Goal: Task Accomplishment & Management: Manage account settings

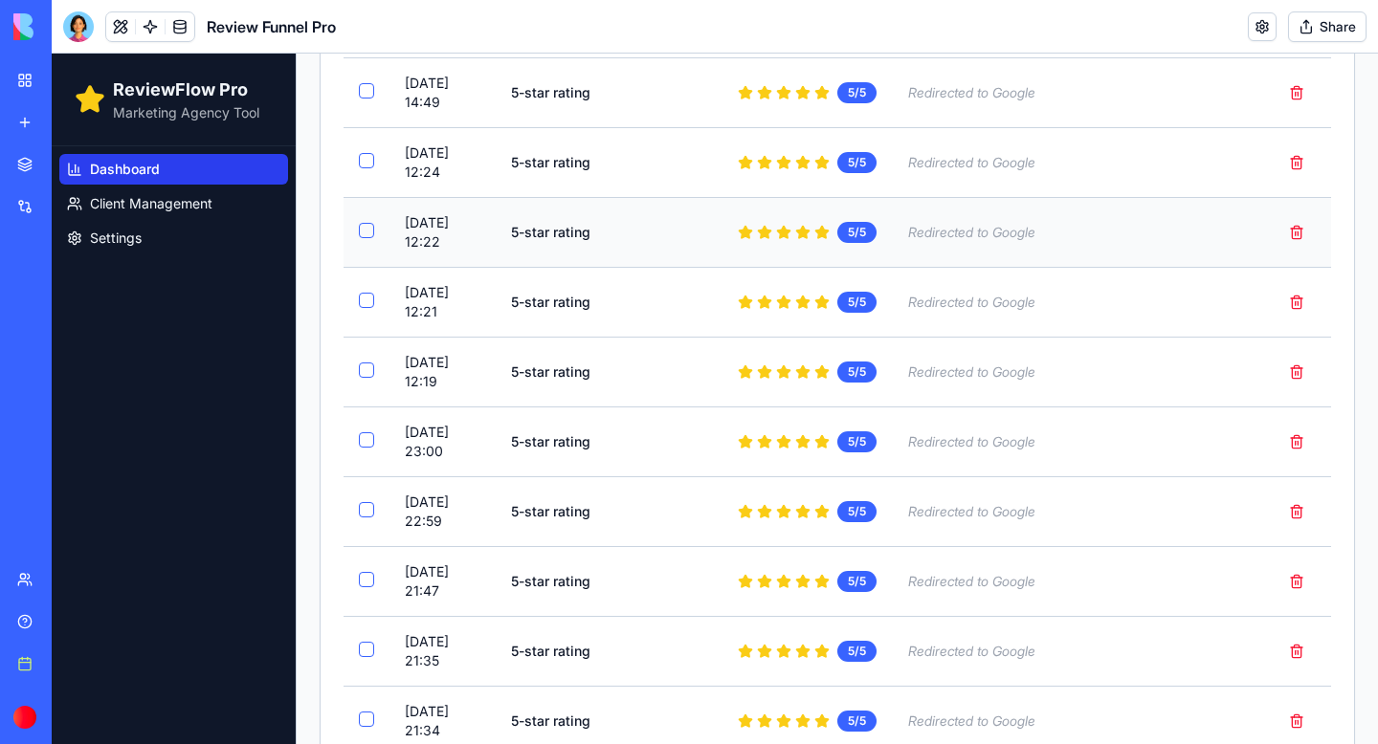
scroll to position [496, 0]
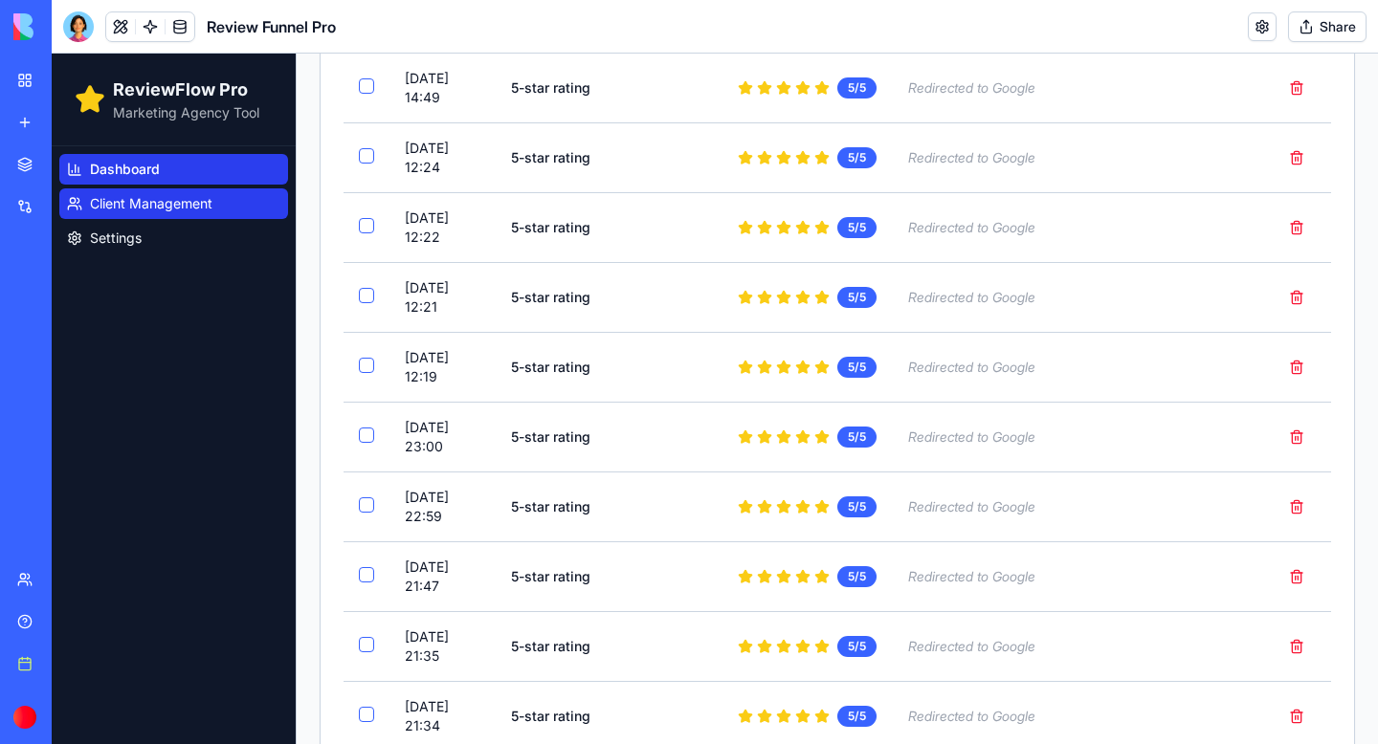
click at [127, 203] on span "Client Management" at bounding box center [151, 203] width 122 height 19
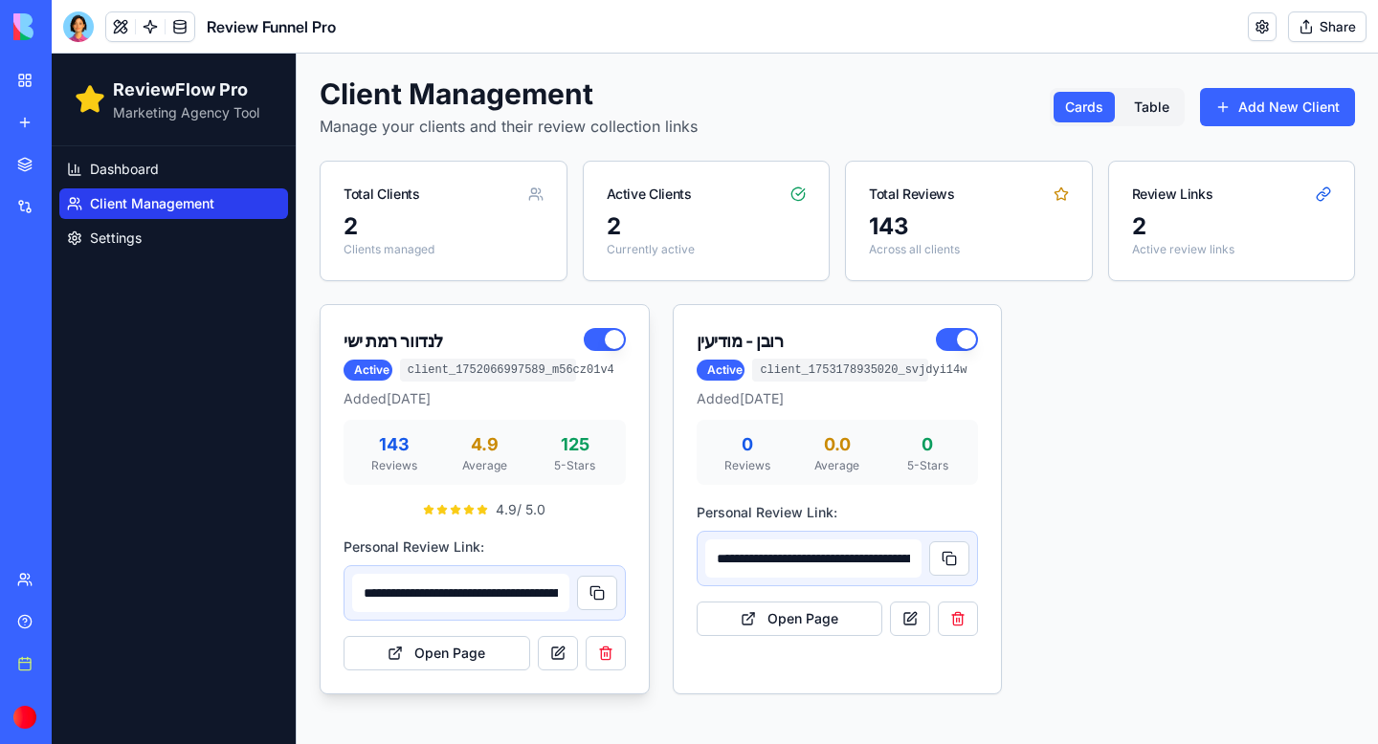
type input "**********"
click at [467, 650] on button "Open Page" at bounding box center [436, 653] width 187 height 34
click at [589, 592] on button at bounding box center [597, 593] width 40 height 34
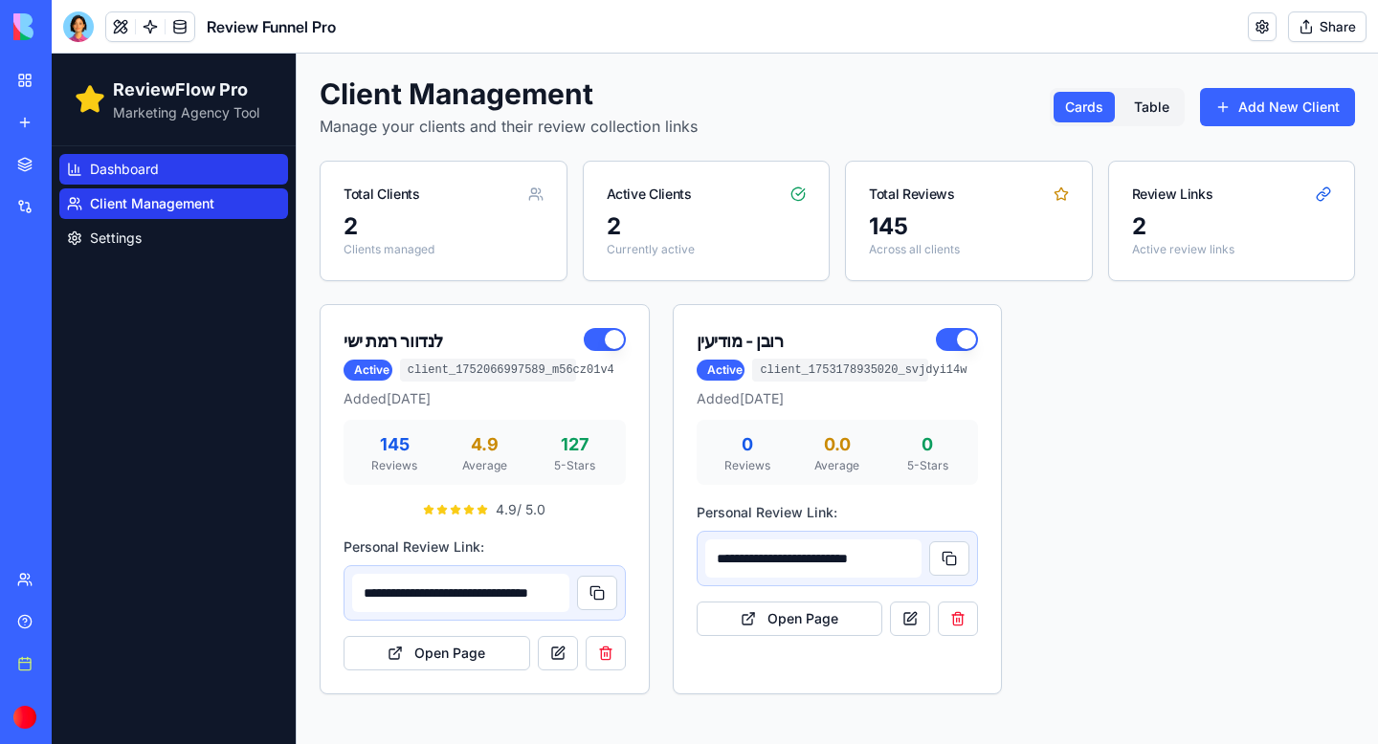
click at [118, 172] on span "Dashboard" at bounding box center [124, 169] width 69 height 19
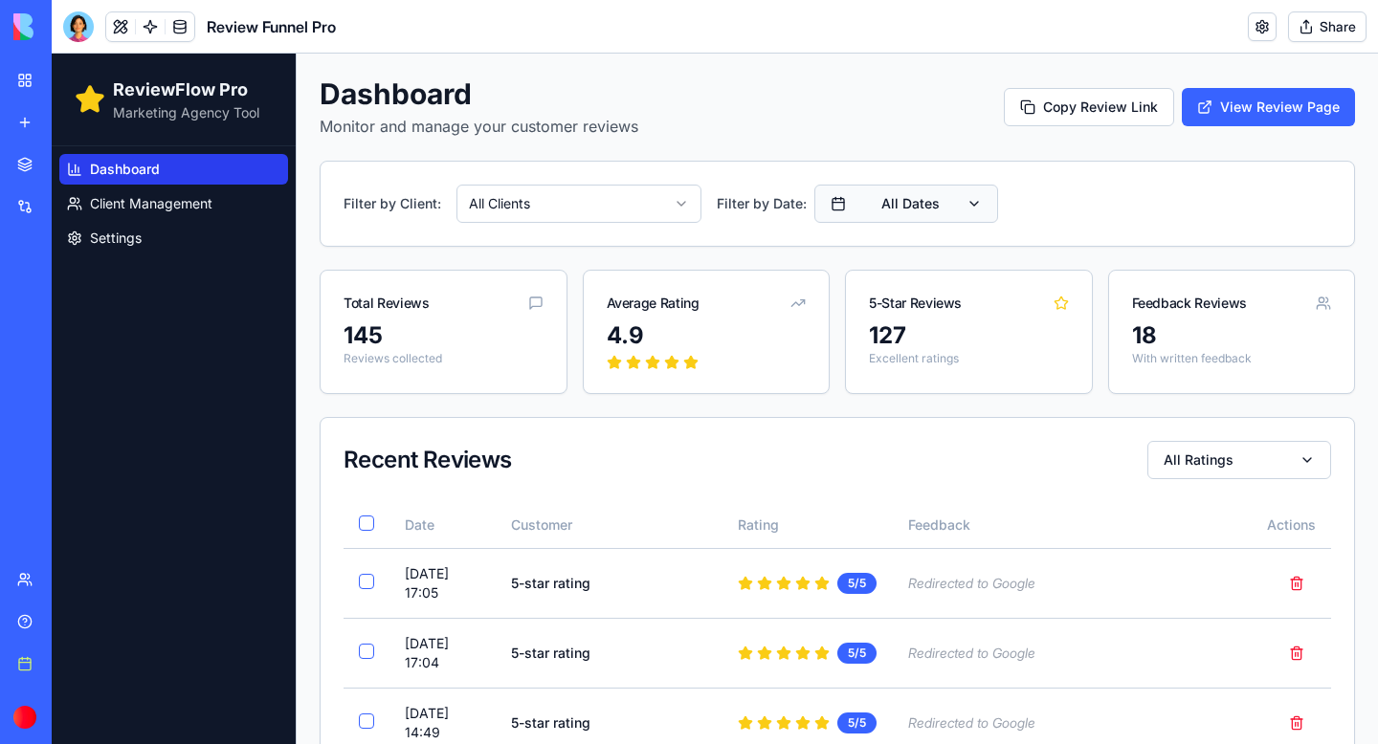
click at [985, 187] on button "All Dates" at bounding box center [906, 204] width 184 height 38
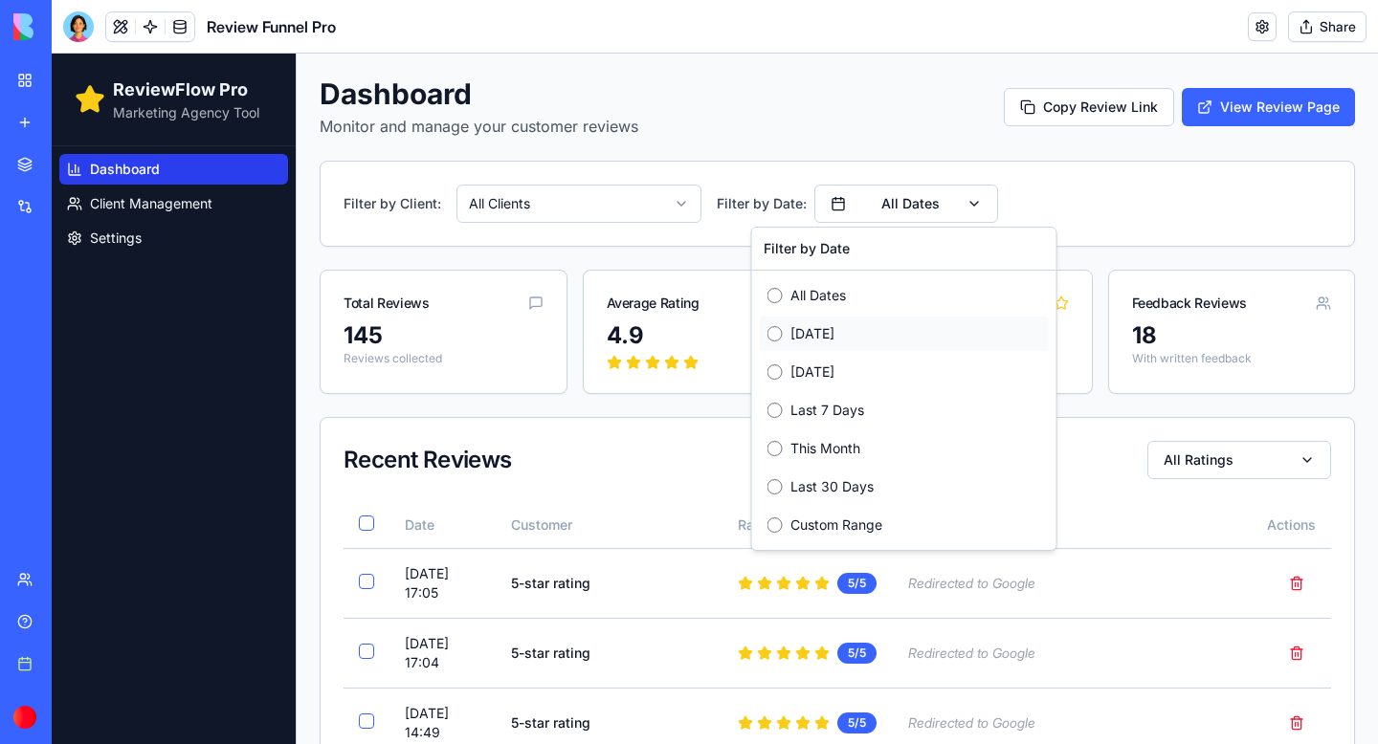
click at [831, 330] on label "[DATE]" at bounding box center [915, 333] width 251 height 19
click at [1080, 201] on div "Filter by Client: All Clients Filter by Date: [DATE]" at bounding box center [836, 204] width 987 height 38
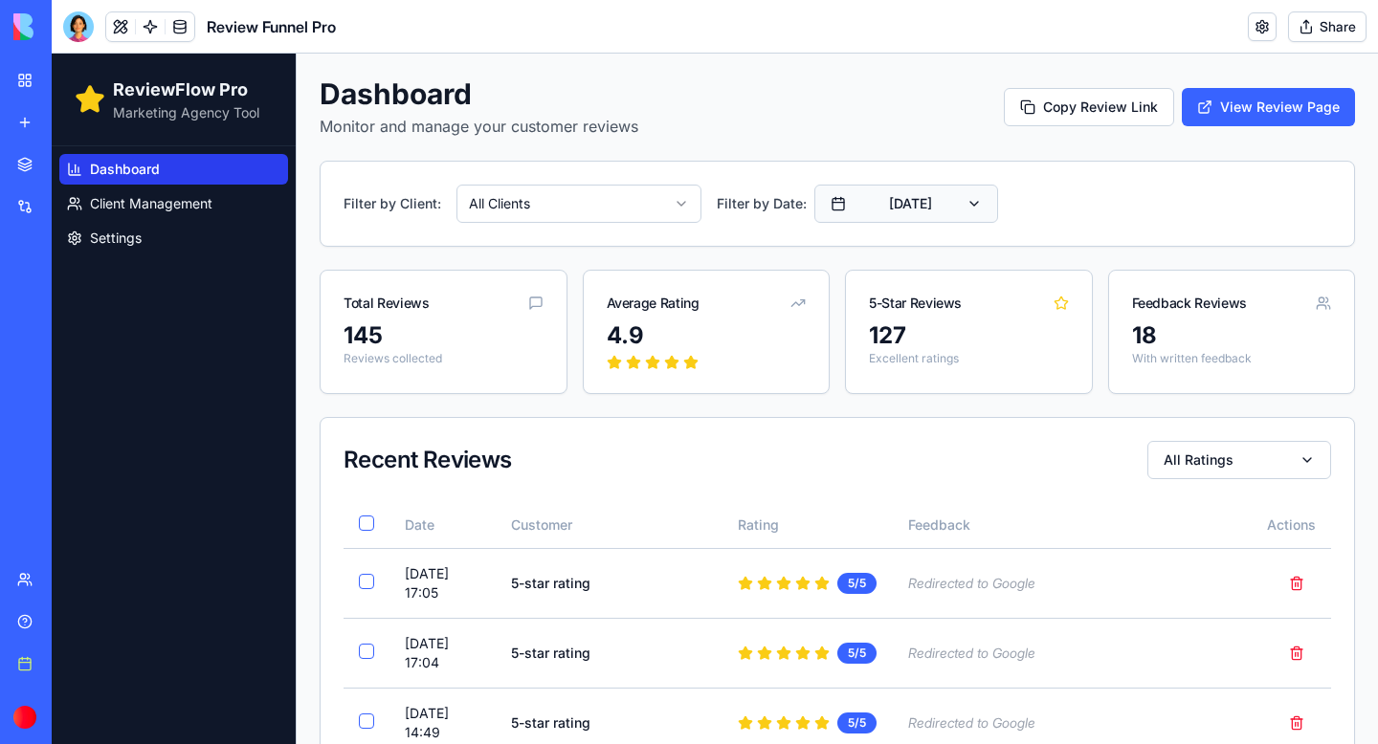
click at [952, 202] on button "[DATE]" at bounding box center [906, 204] width 184 height 38
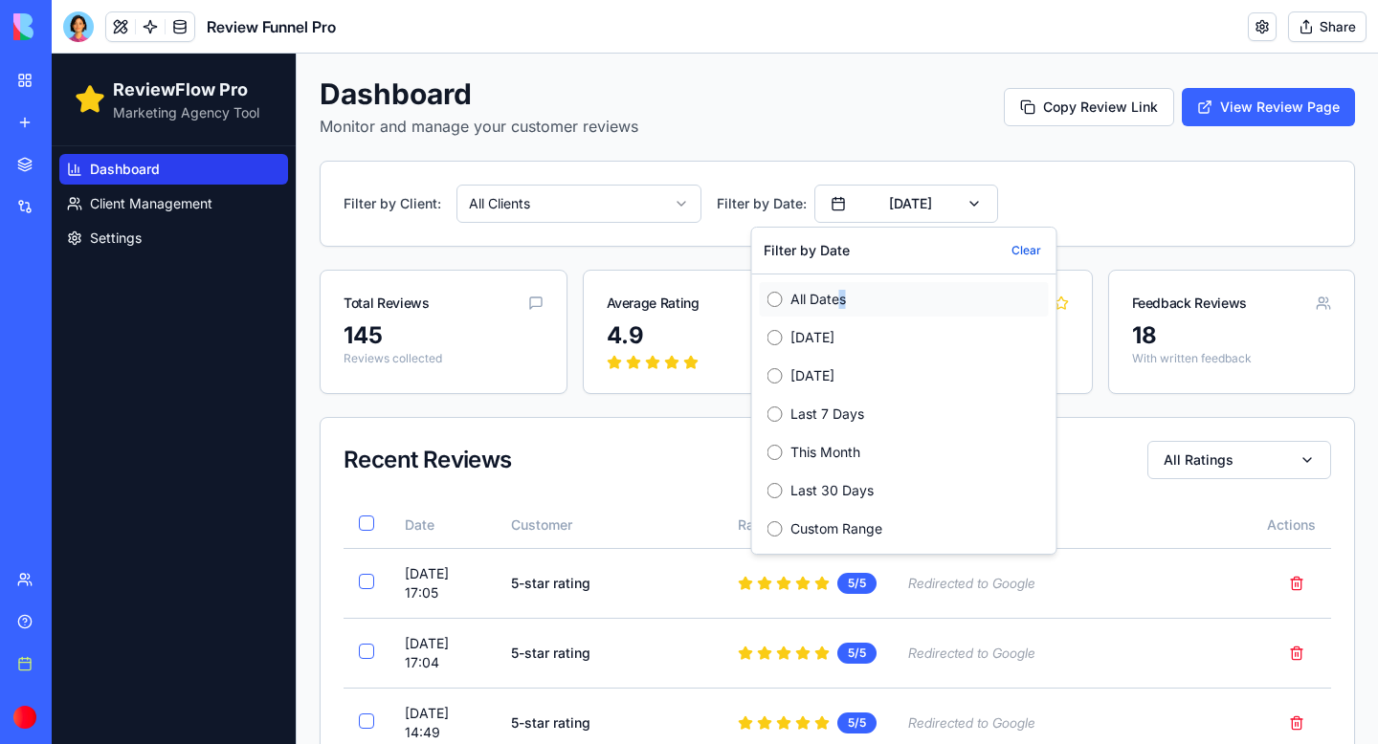
click at [842, 303] on label "All Dates" at bounding box center [915, 299] width 251 height 19
click at [1169, 188] on div "Filter by Client: All Clients Filter by Date: All Dates" at bounding box center [836, 204] width 987 height 38
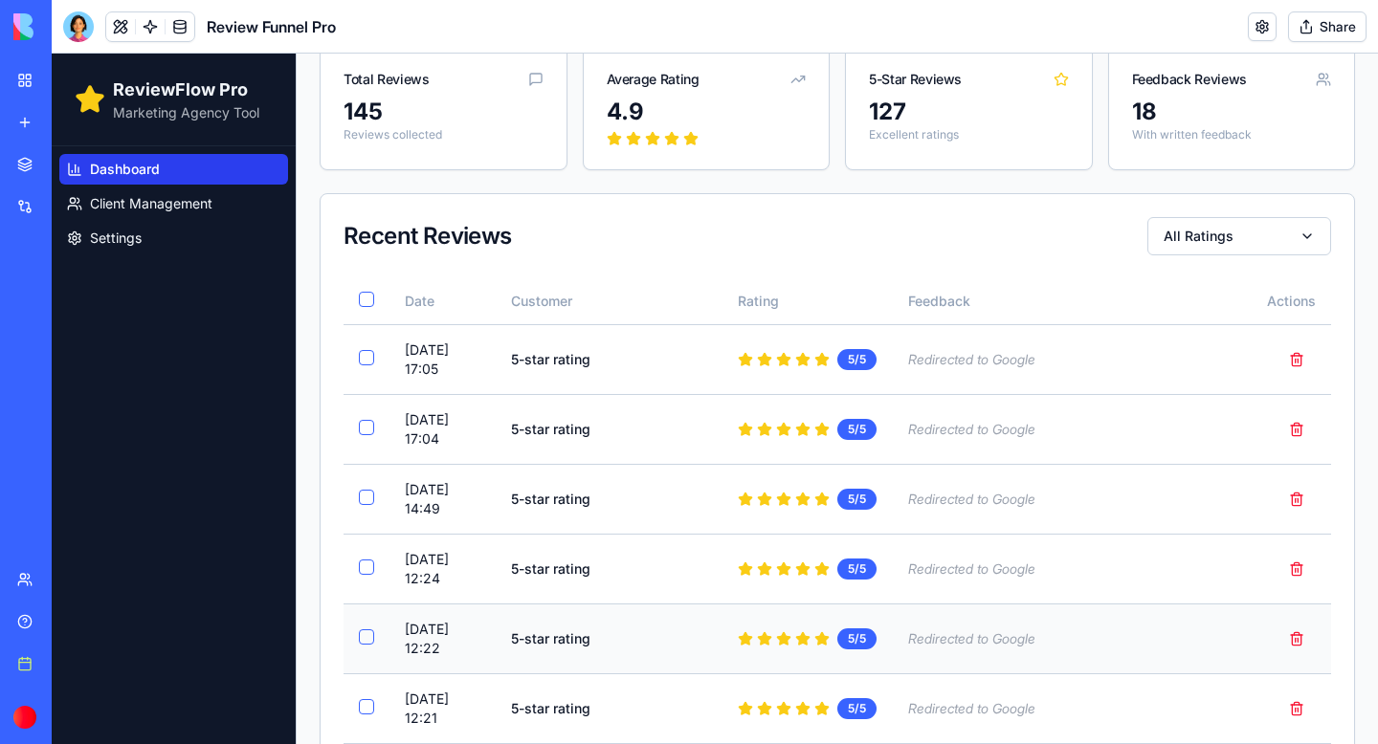
scroll to position [137, 0]
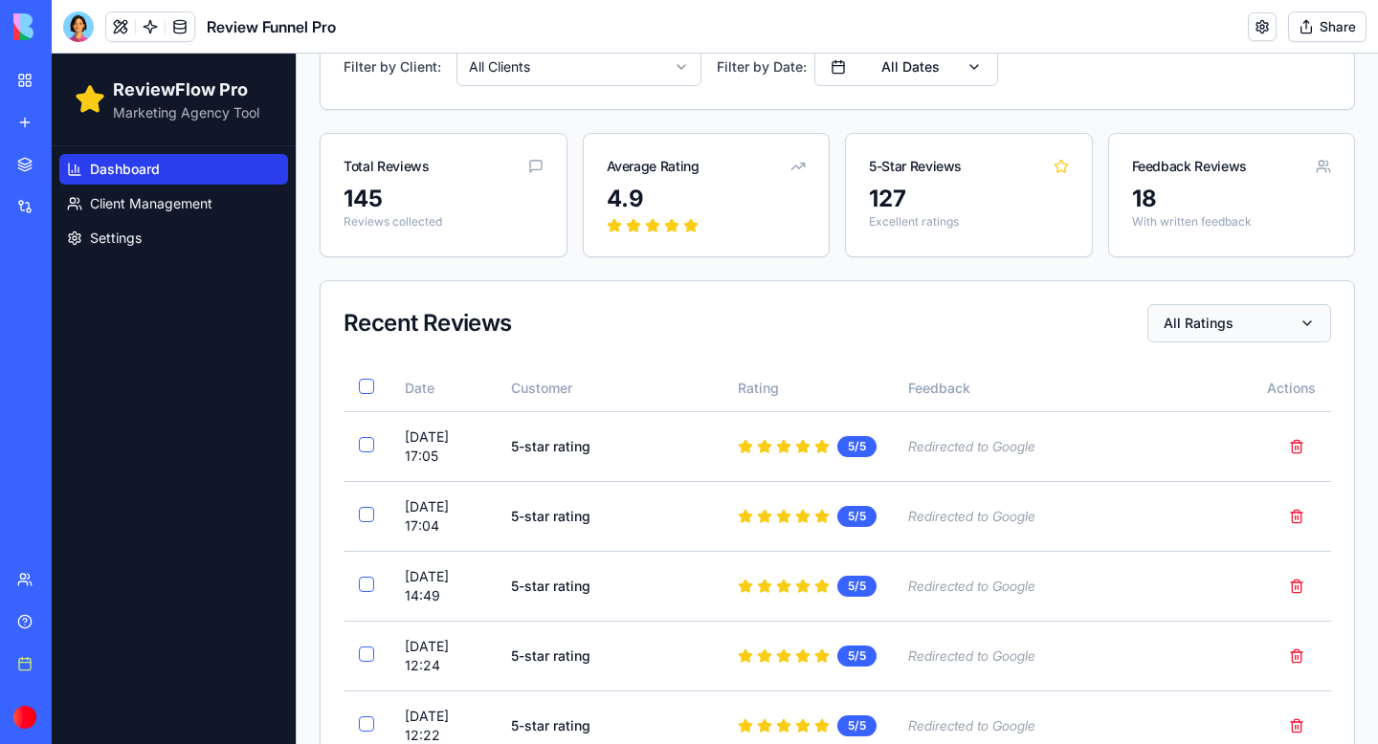
click at [1275, 311] on button "All Ratings" at bounding box center [1239, 323] width 184 height 38
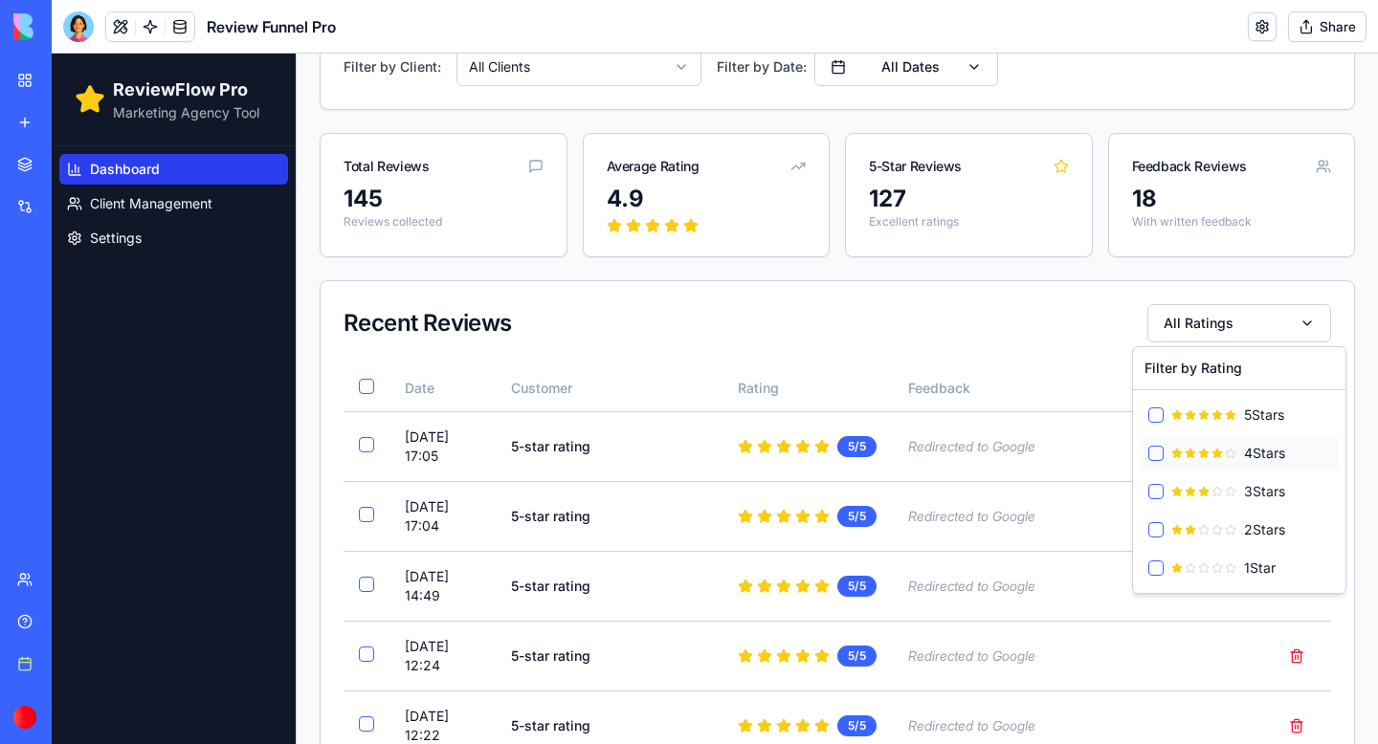
click at [1158, 453] on button "4 Star s" at bounding box center [1155, 453] width 15 height 15
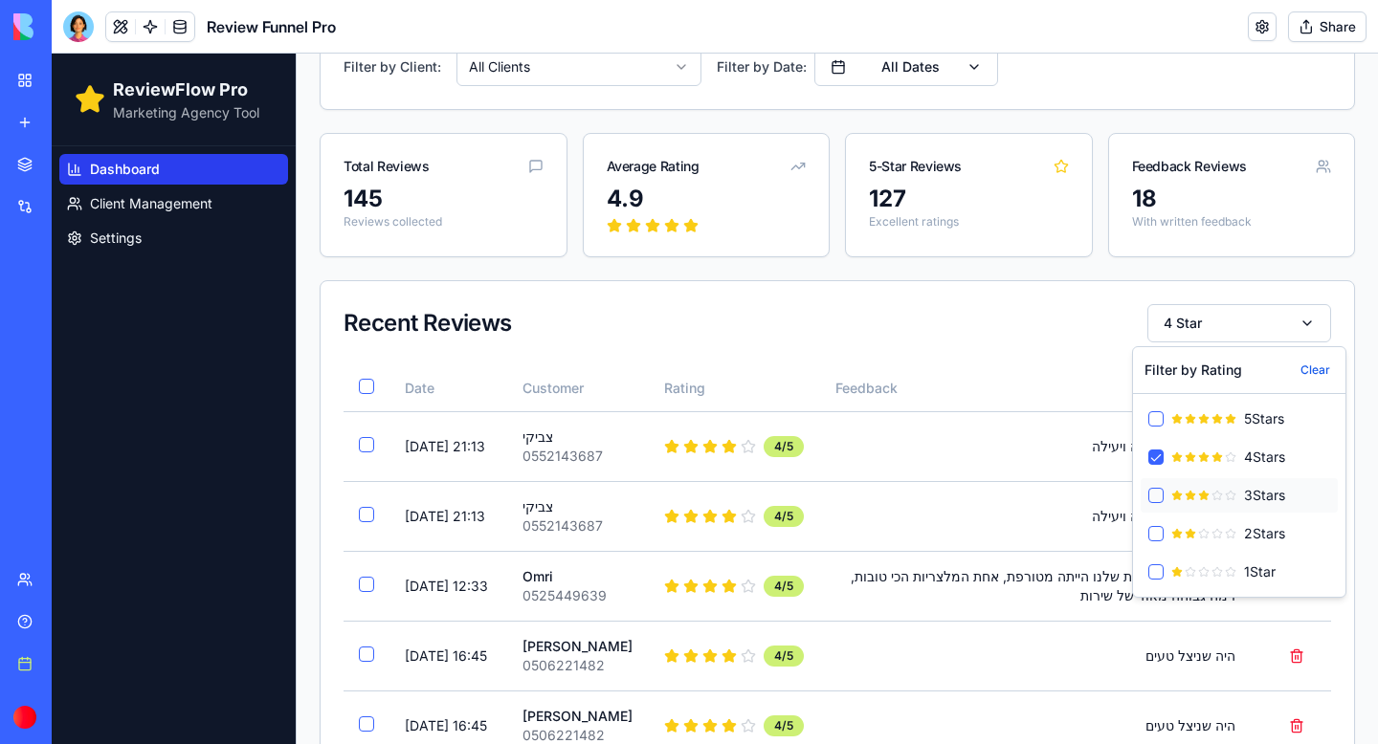
click at [1155, 483] on div "3 Star s" at bounding box center [1238, 495] width 197 height 34
click at [1155, 498] on button "3 Star s" at bounding box center [1155, 495] width 15 height 15
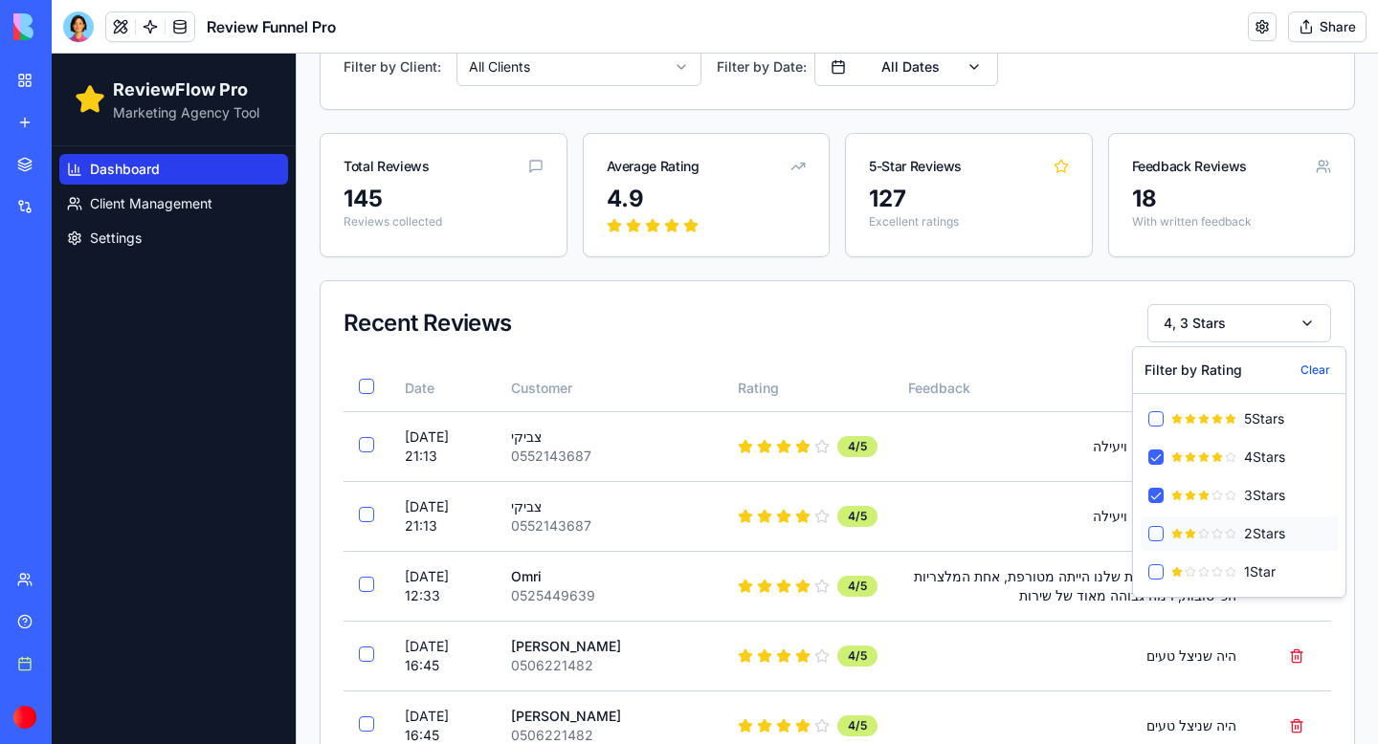
click at [1155, 532] on button "2 Star s" at bounding box center [1155, 533] width 15 height 15
click at [1157, 575] on button "1 Star" at bounding box center [1155, 571] width 15 height 15
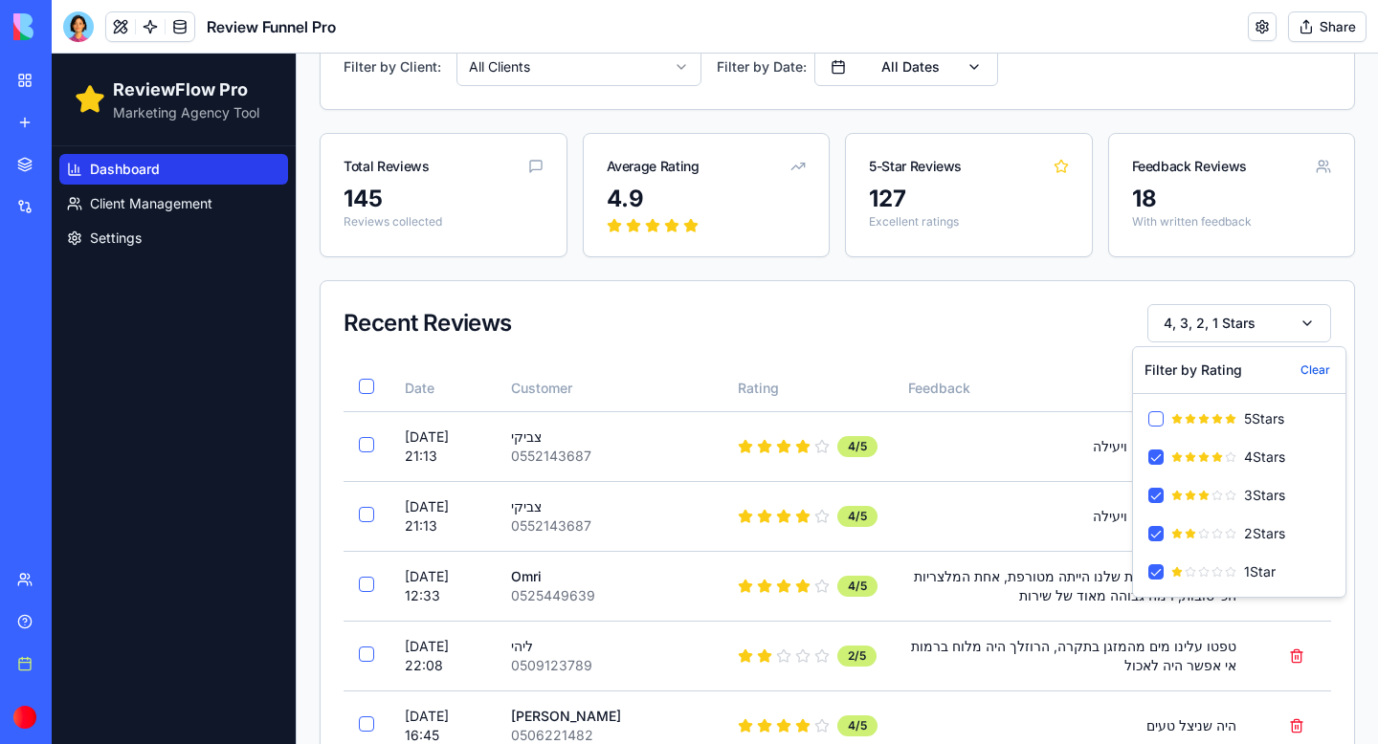
click at [875, 303] on div "Recent Reviews 4, 3, 2, 1 Stars" at bounding box center [837, 323] width 1033 height 84
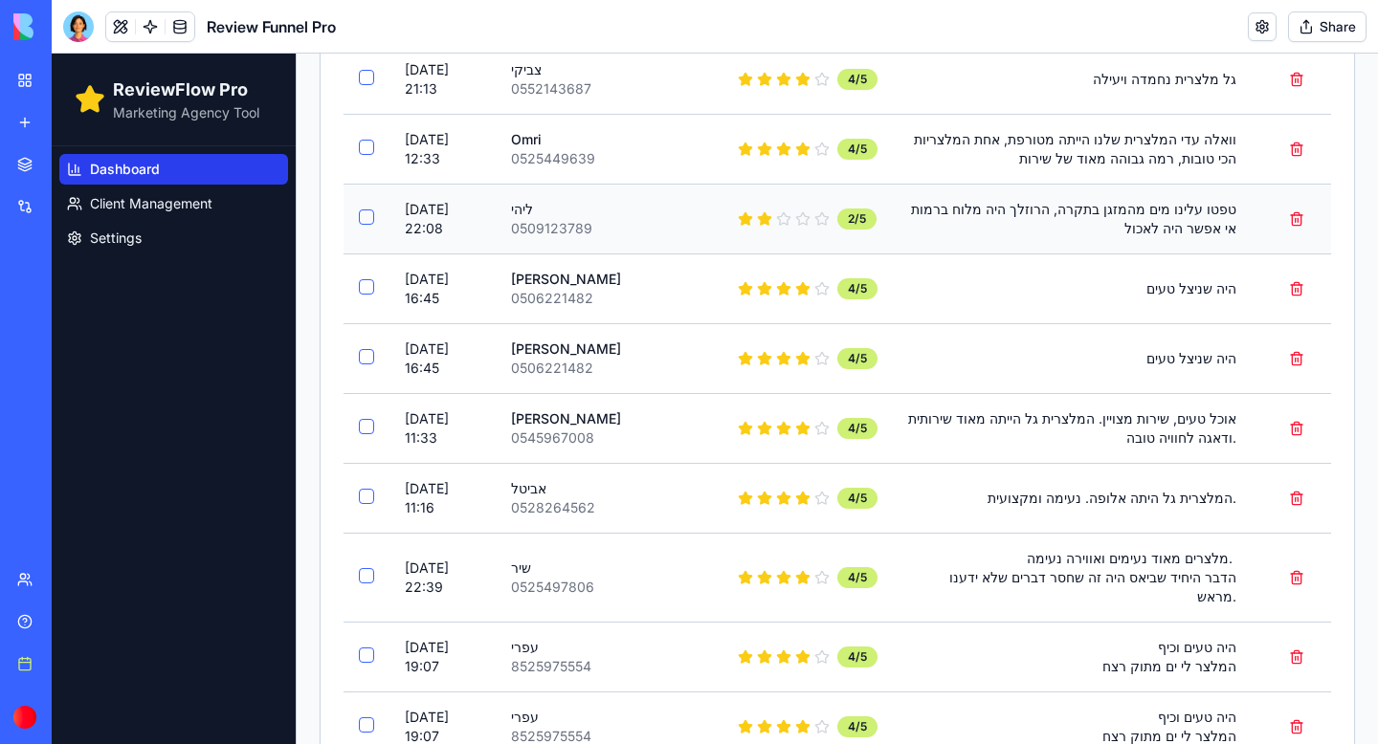
scroll to position [558, 0]
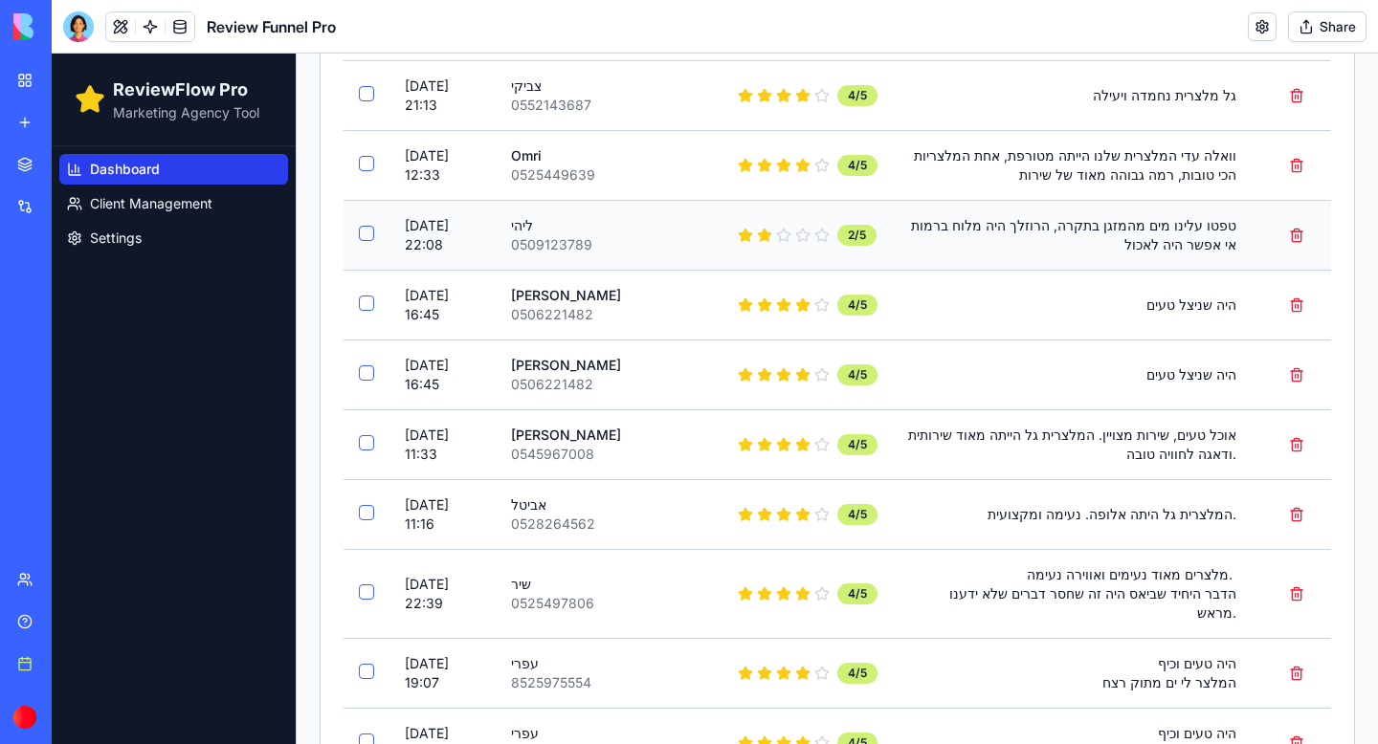
click at [1167, 227] on div "טפטו עלינו מים מהמזגן בתקרה, הרוזלך היה מלוח ברמות אי אפשר היה לאכול" at bounding box center [1072, 235] width 328 height 38
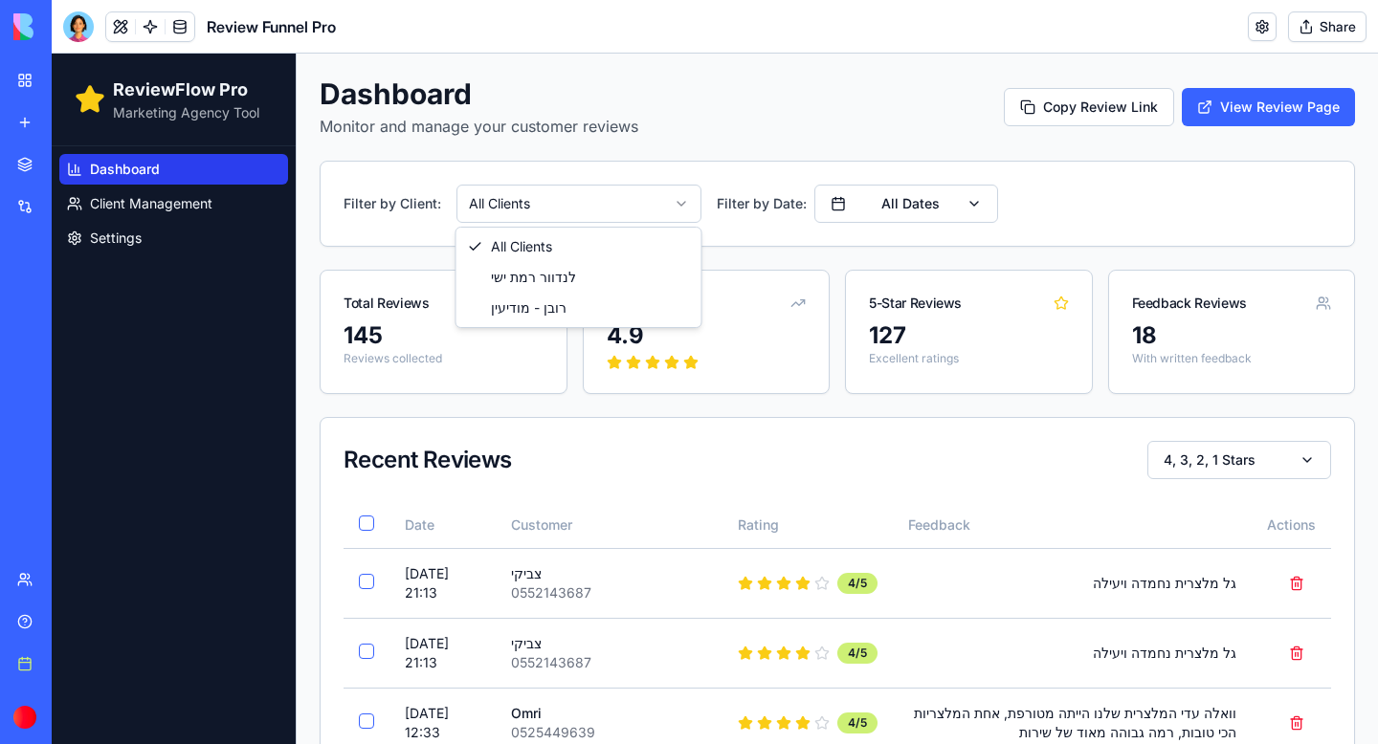
click at [1310, 468] on button "4, 3, 2, 1 Stars" at bounding box center [1239, 460] width 184 height 38
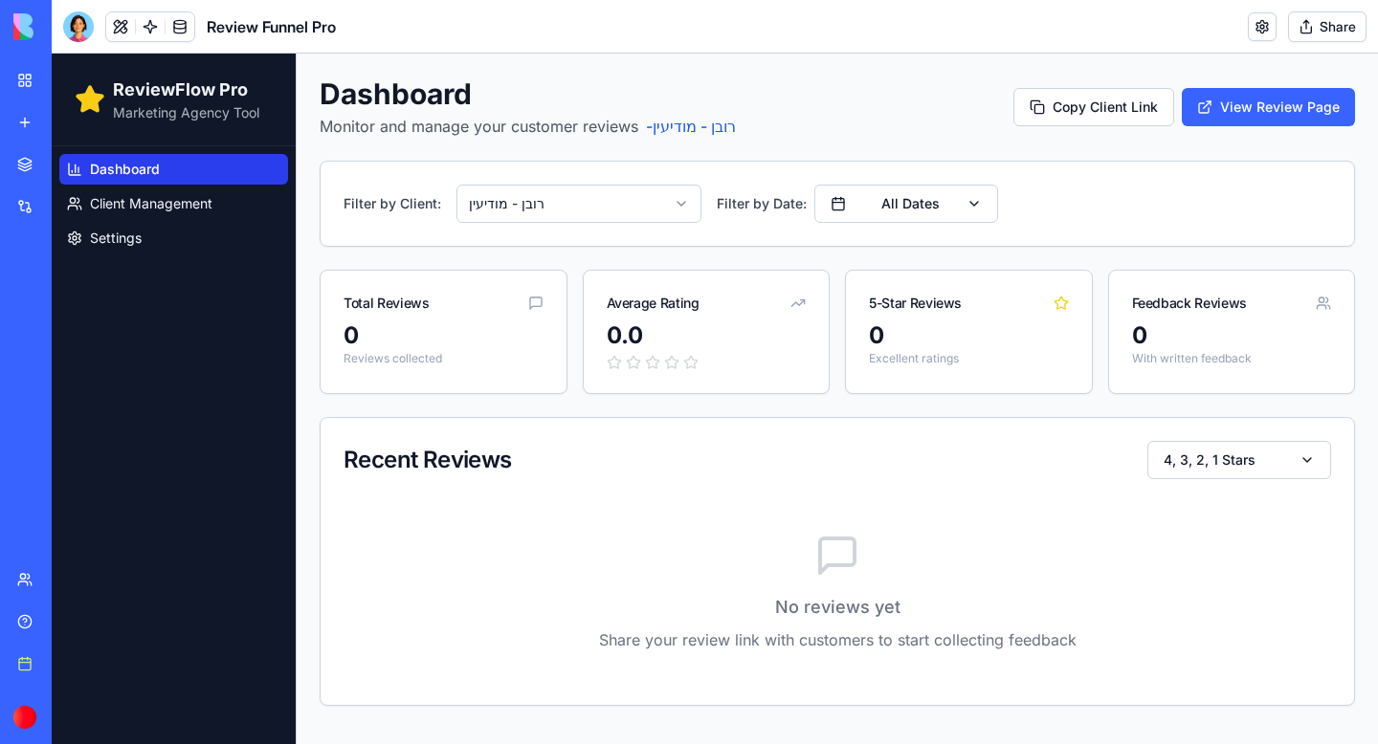
click at [592, 210] on html "ReviewFlow Pro Marketing Agency Tool Dashboard Client Management Settings Dashb…" at bounding box center [715, 399] width 1326 height 691
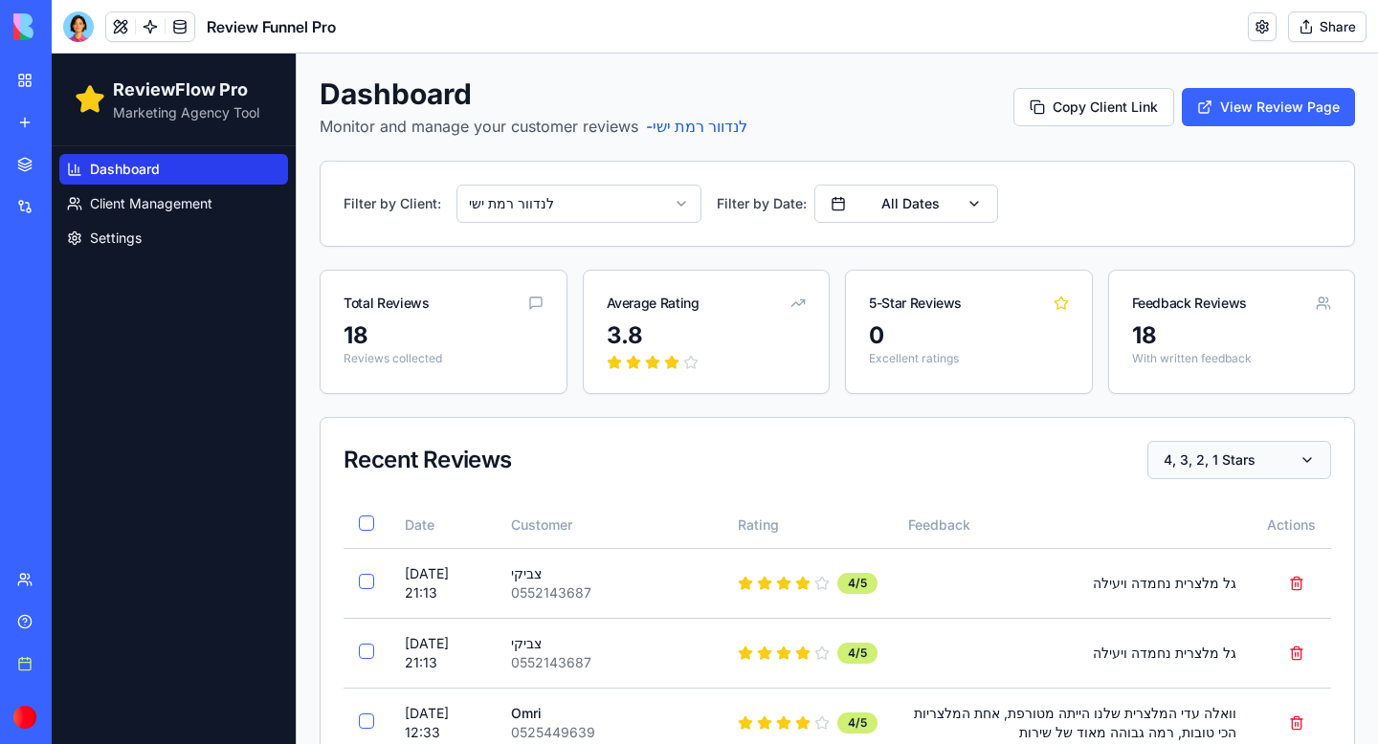
click at [1317, 466] on button "4, 3, 2, 1 Stars" at bounding box center [1239, 460] width 184 height 38
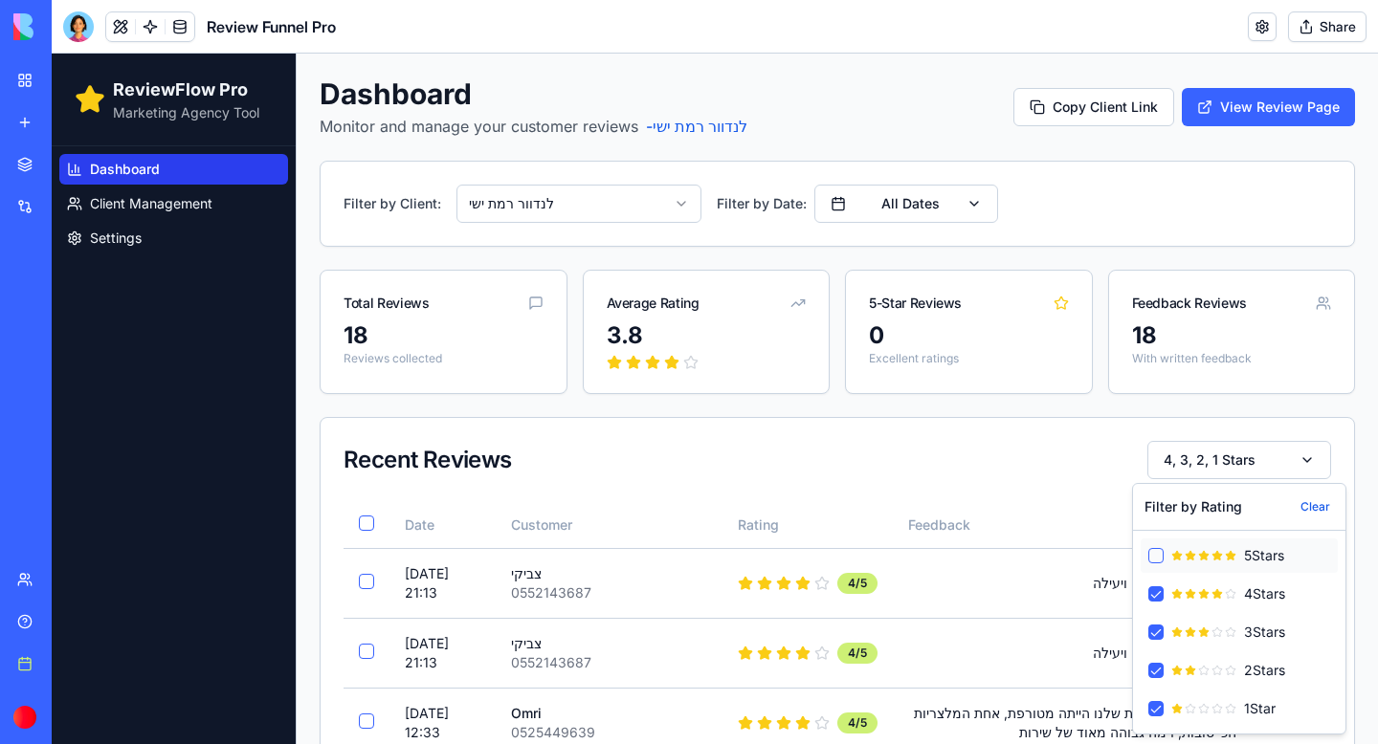
click at [1161, 563] on button "5 Star s" at bounding box center [1155, 555] width 15 height 15
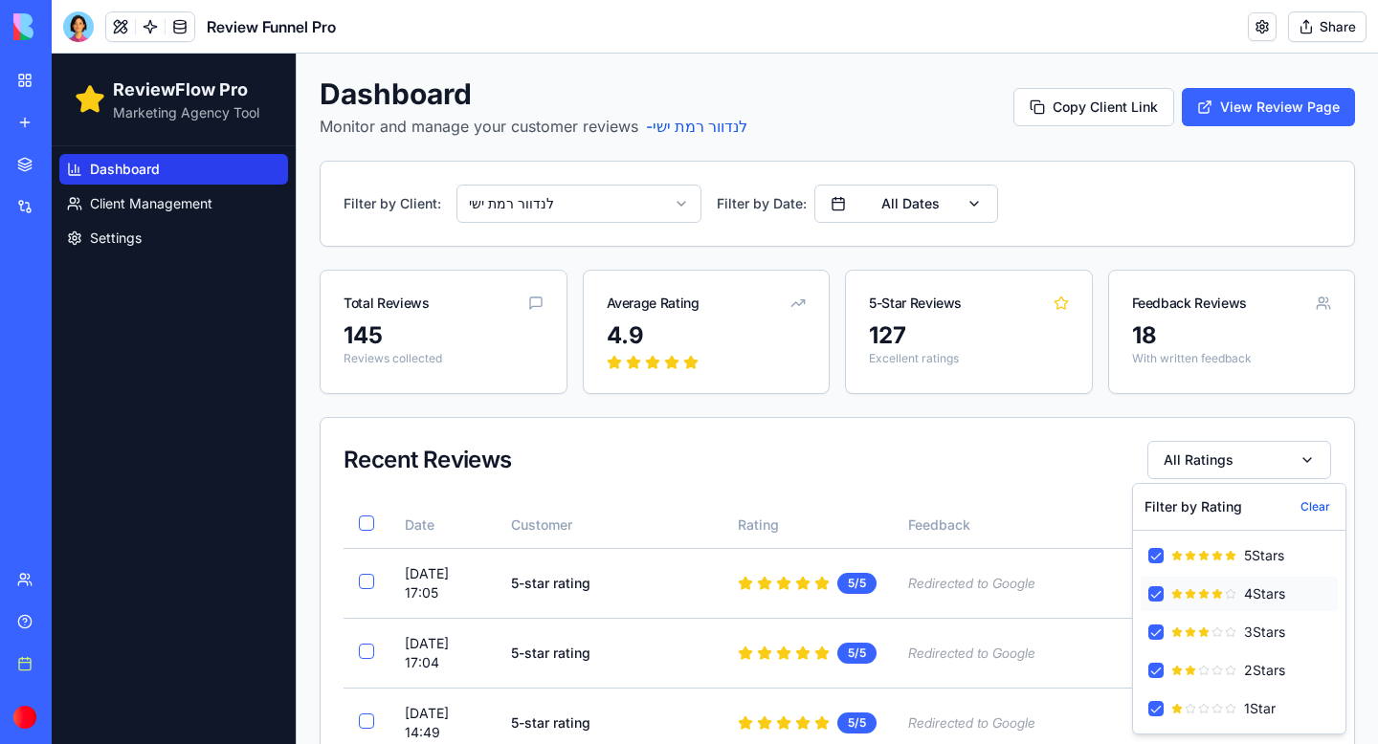
click at [1158, 594] on button "4 Star s" at bounding box center [1155, 593] width 15 height 15
click at [1156, 633] on button "3 Star s" at bounding box center [1155, 632] width 15 height 15
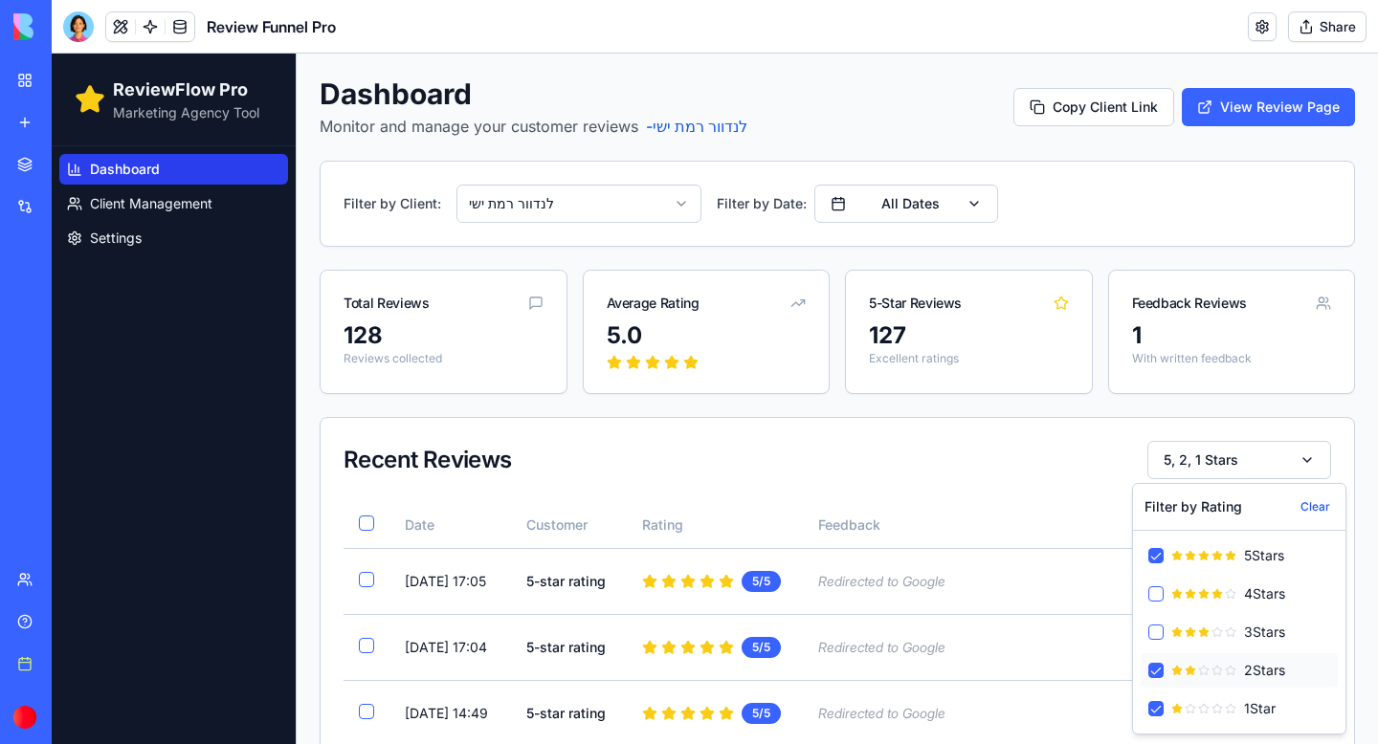
click at [1157, 669] on button "2 Star s" at bounding box center [1155, 670] width 15 height 15
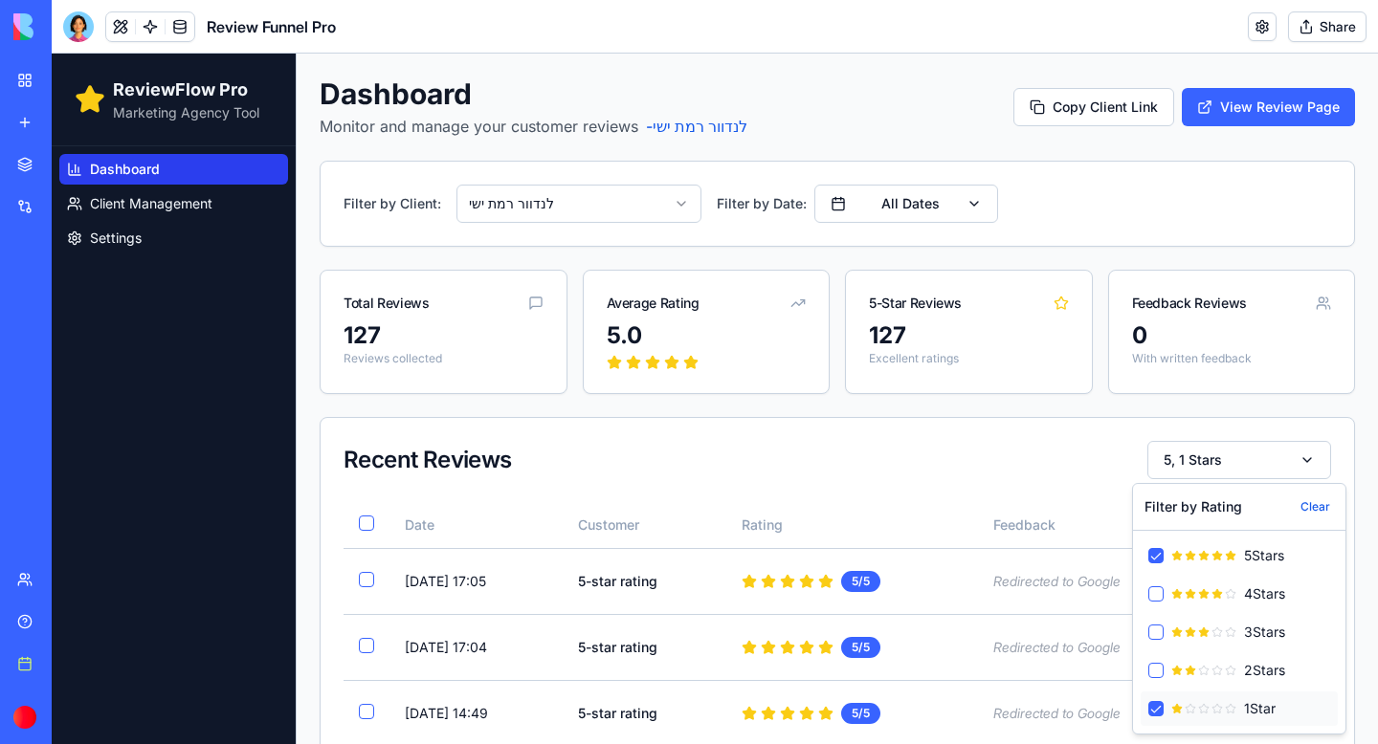
click at [1159, 716] on button "1 Star" at bounding box center [1155, 708] width 15 height 15
click at [907, 455] on div "Recent Reviews 5 Star" at bounding box center [836, 460] width 987 height 38
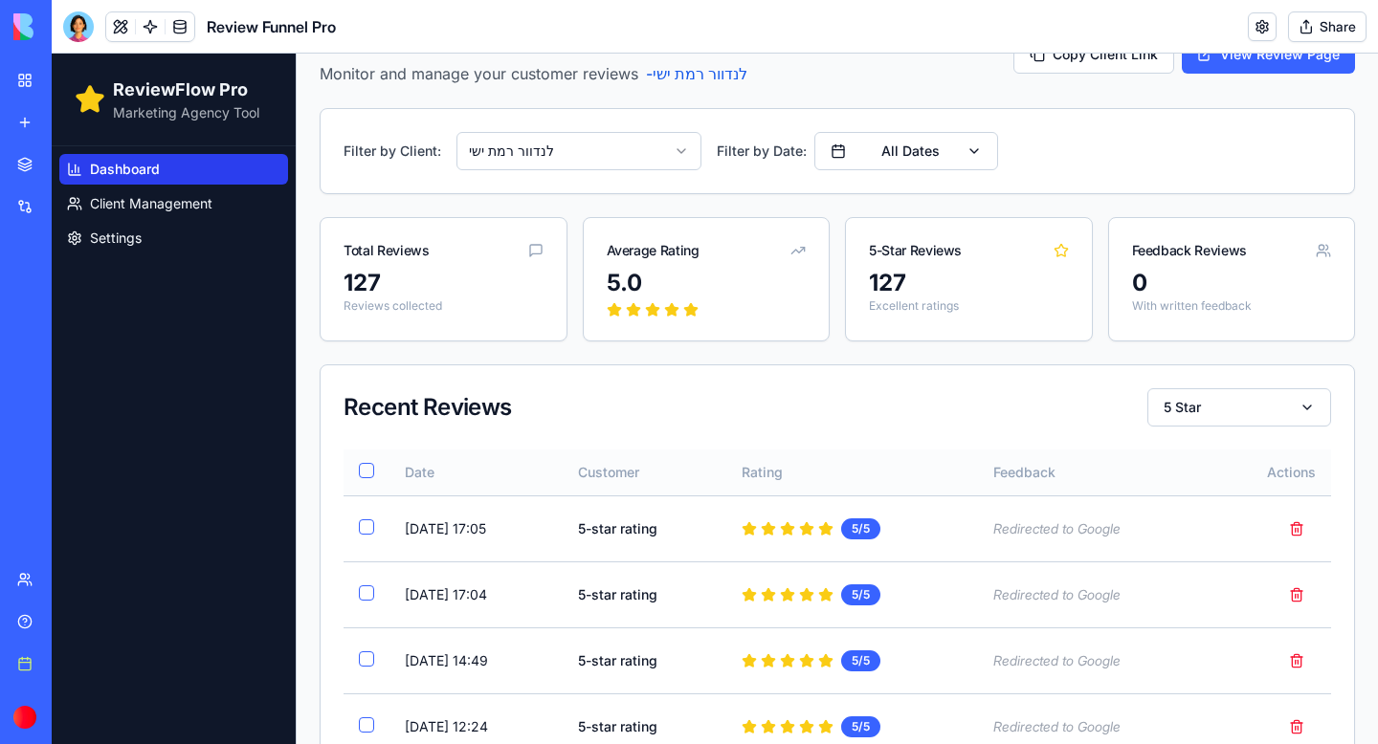
scroll to position [58, 0]
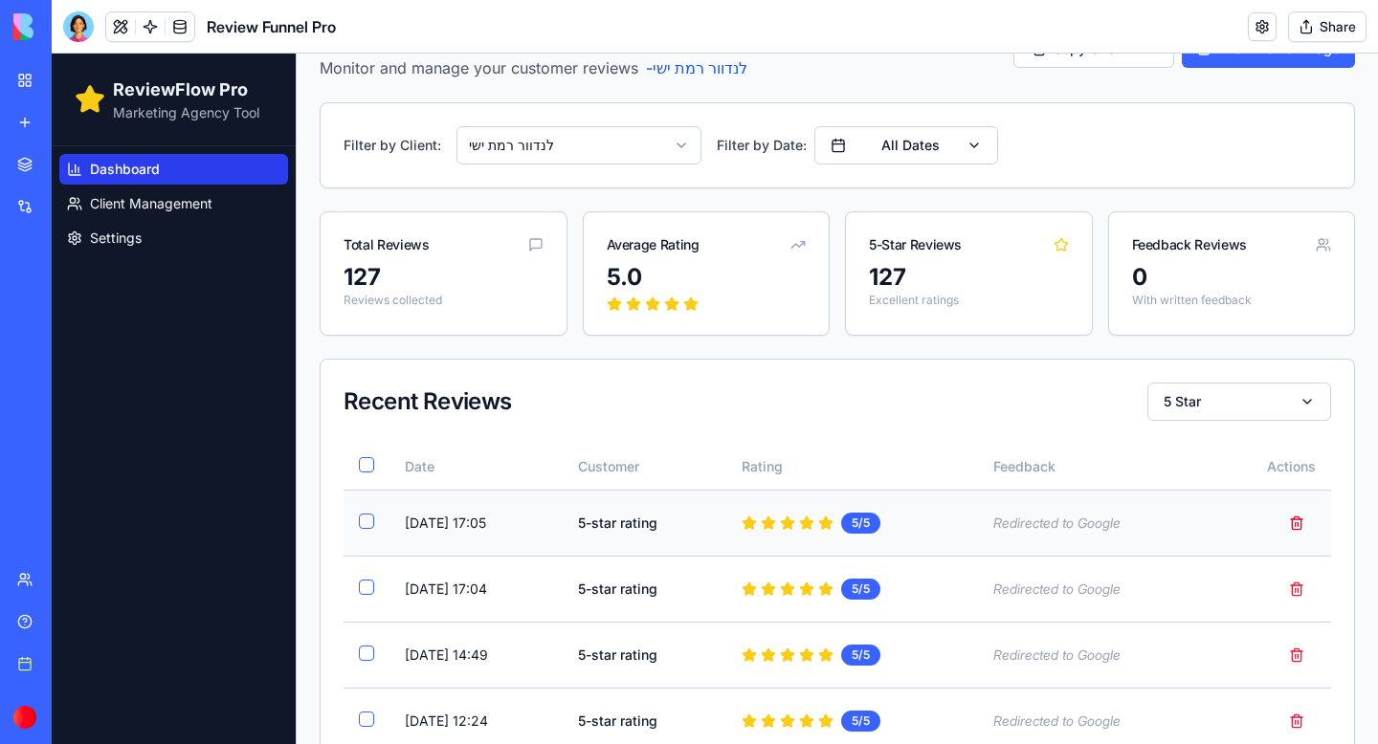
click at [1297, 521] on button "button" at bounding box center [1296, 523] width 38 height 34
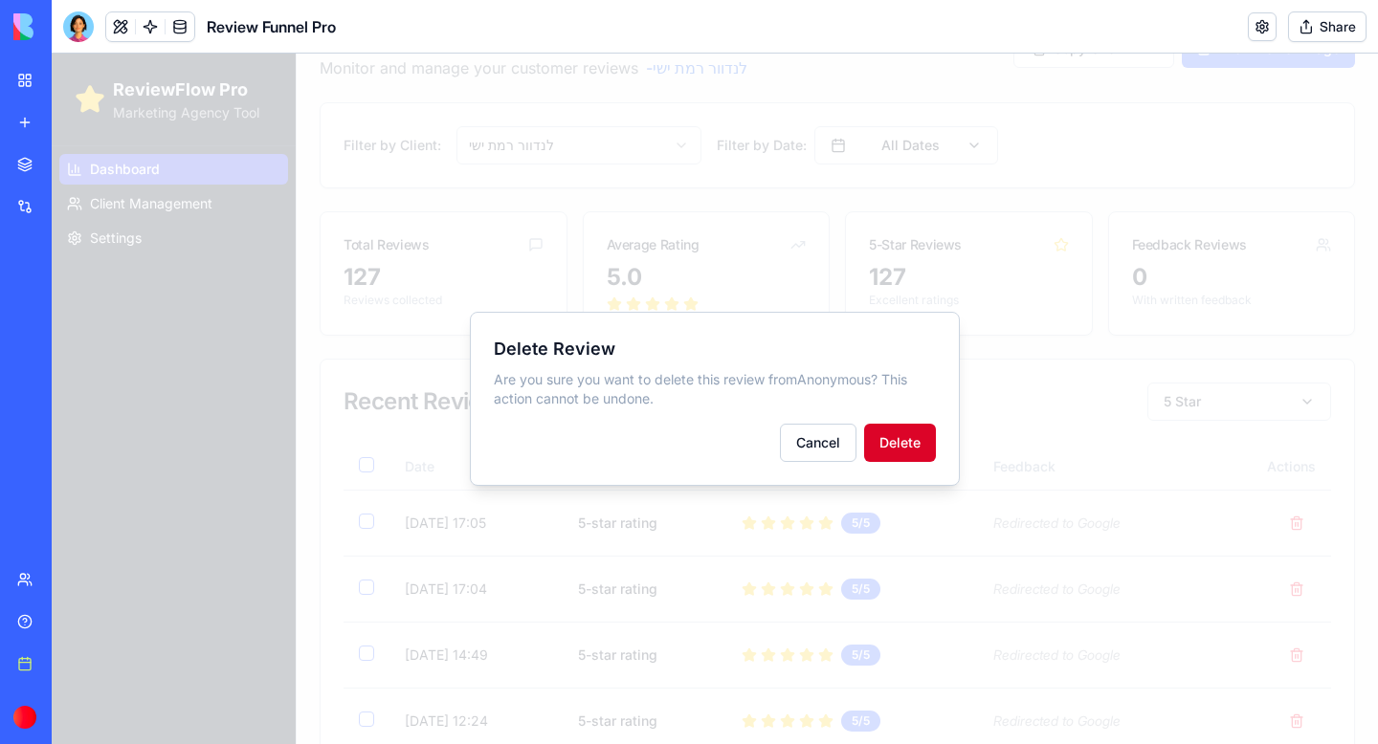
click at [913, 445] on button "Delete" at bounding box center [900, 443] width 72 height 38
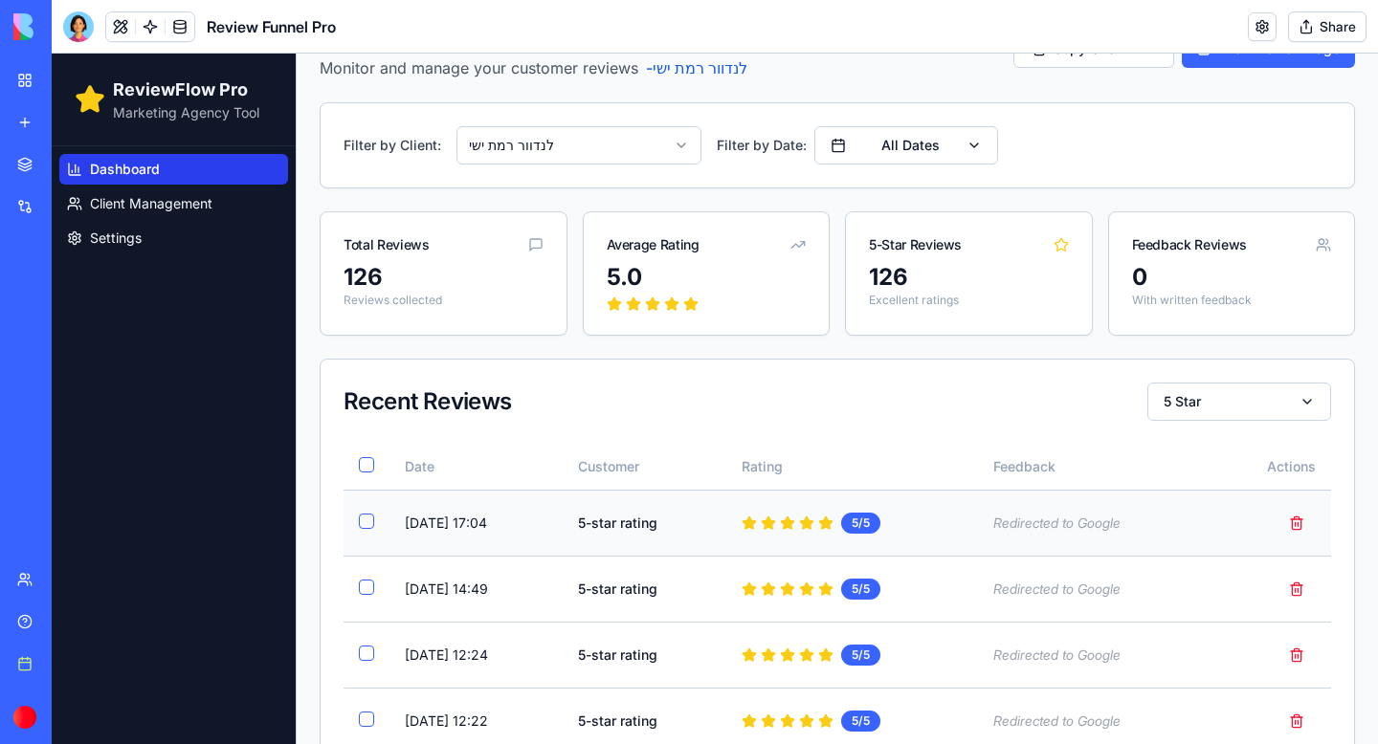
click at [369, 523] on button "Select review from null" at bounding box center [366, 521] width 15 height 15
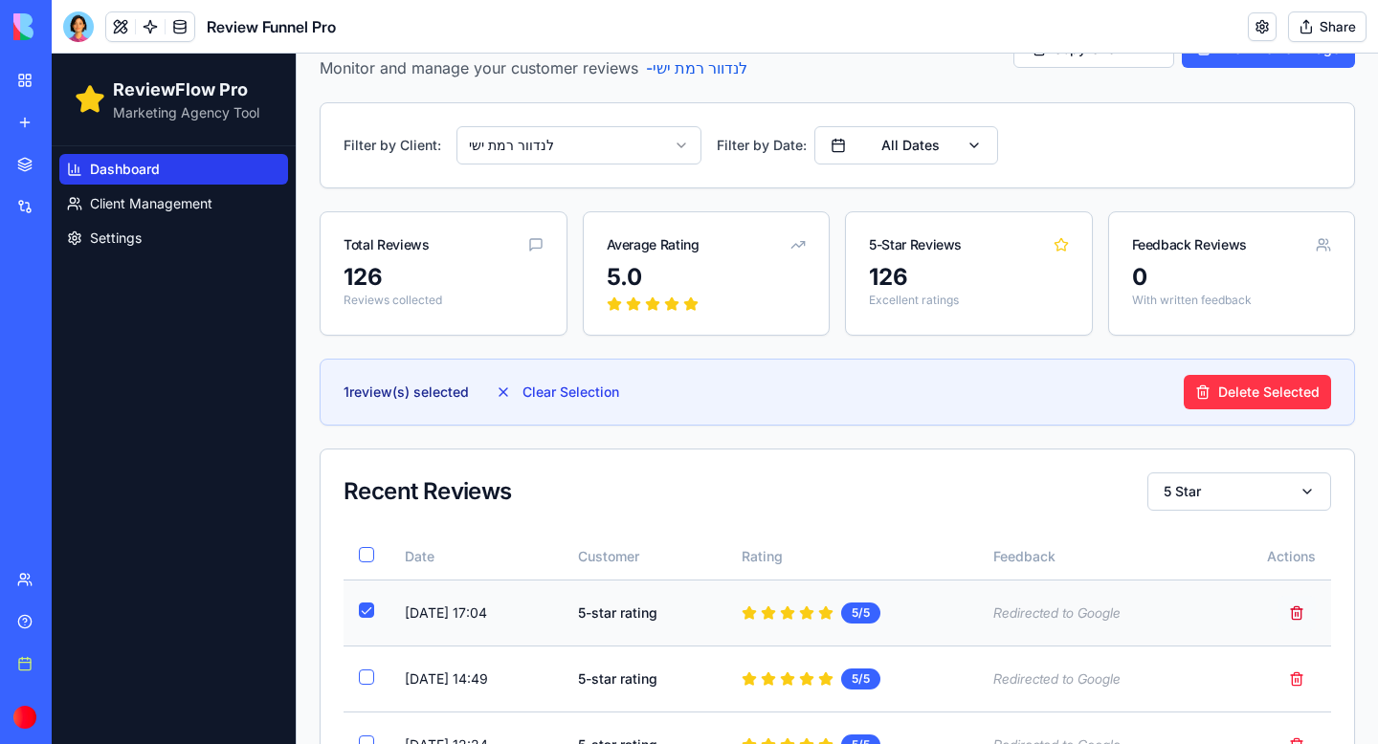
click at [1296, 610] on button "button" at bounding box center [1296, 613] width 38 height 34
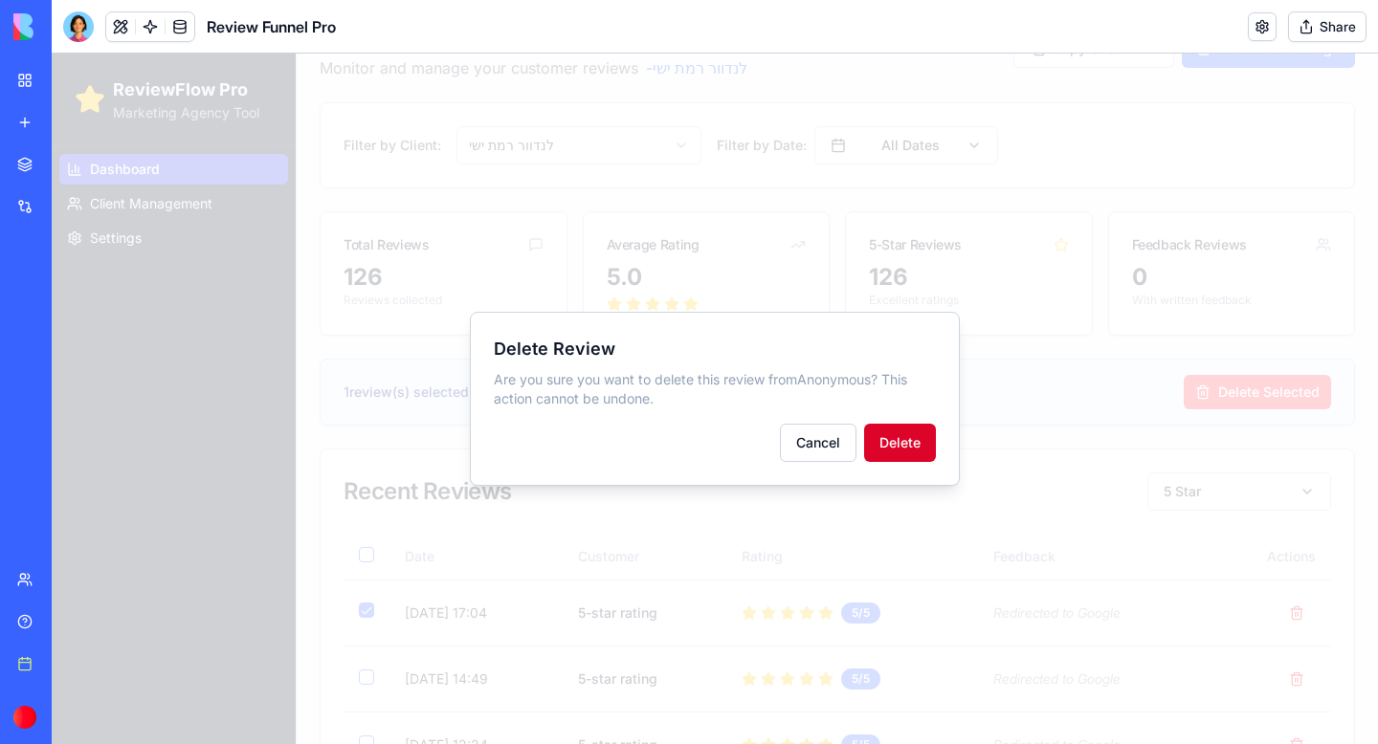
click at [933, 442] on button "Delete" at bounding box center [900, 443] width 72 height 38
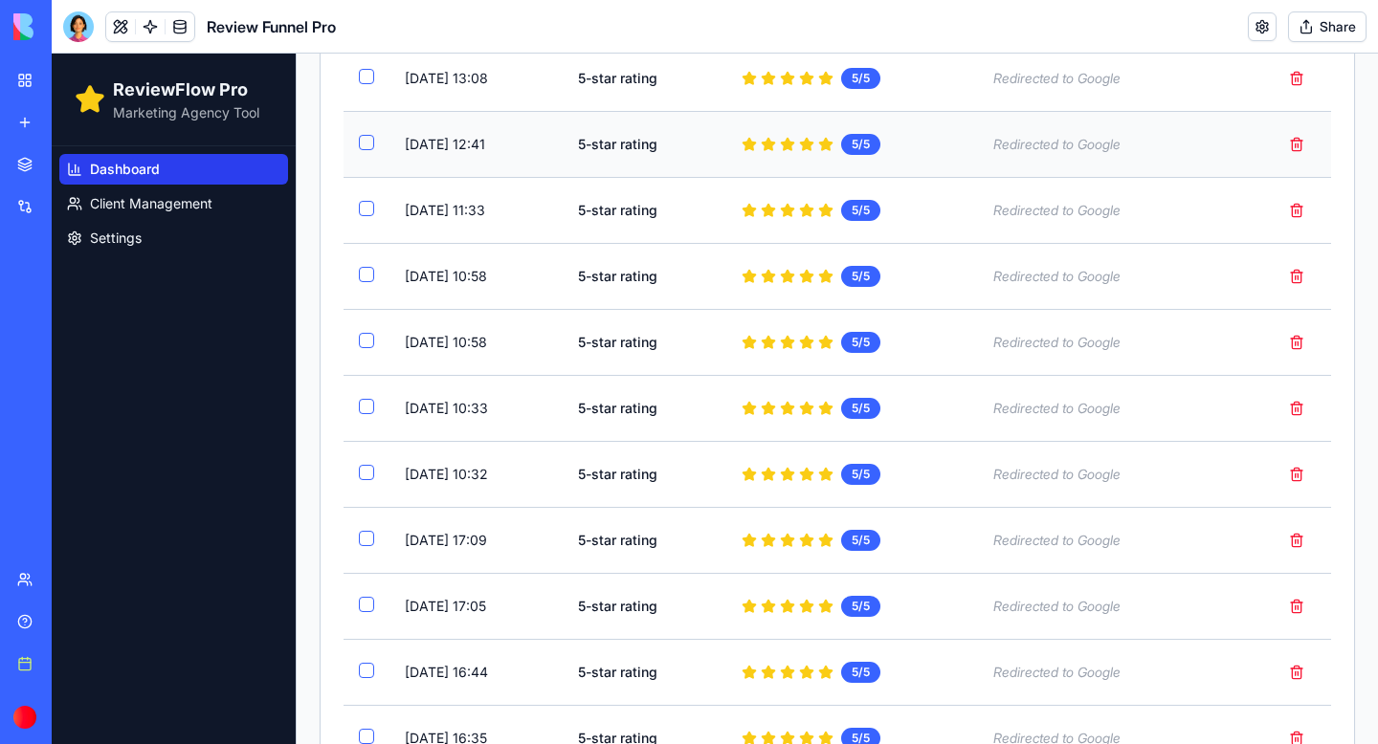
scroll to position [3107, 0]
